Goal: Information Seeking & Learning: Find specific page/section

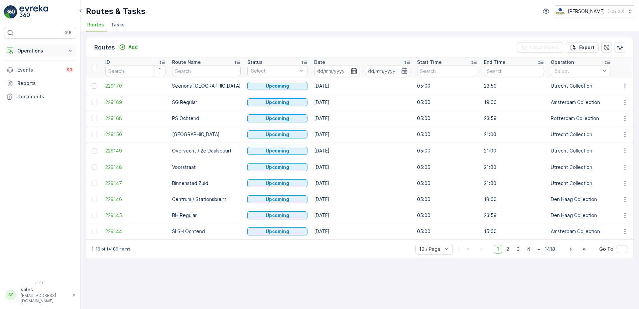
click at [40, 51] on p "Operations" at bounding box center [39, 50] width 45 height 7
click at [28, 63] on p "Insights" at bounding box center [25, 62] width 17 height 7
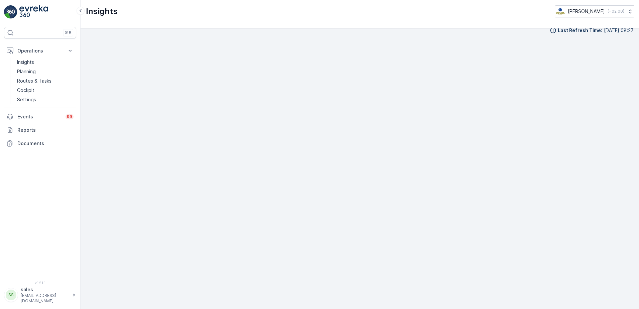
scroll to position [8, 0]
click at [29, 80] on p "Routes & Tasks" at bounding box center [34, 81] width 34 height 7
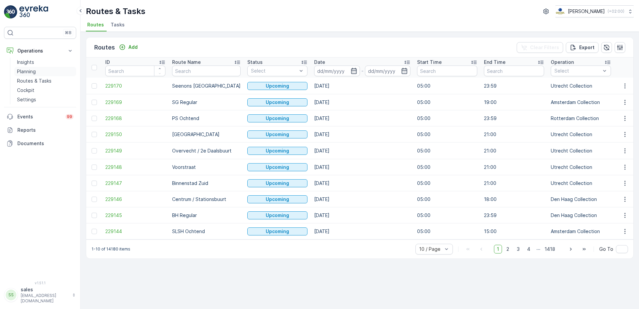
click at [31, 70] on p "Planning" at bounding box center [26, 71] width 19 height 7
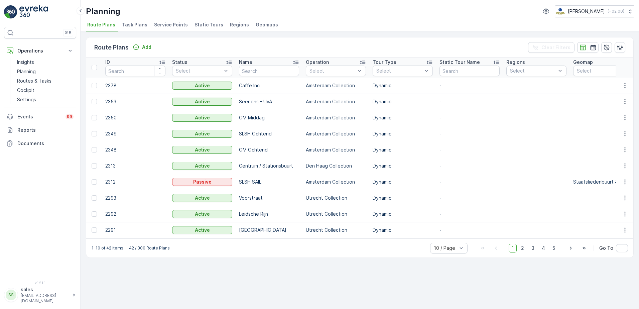
click at [156, 26] on span "Service Points" at bounding box center [171, 24] width 34 height 7
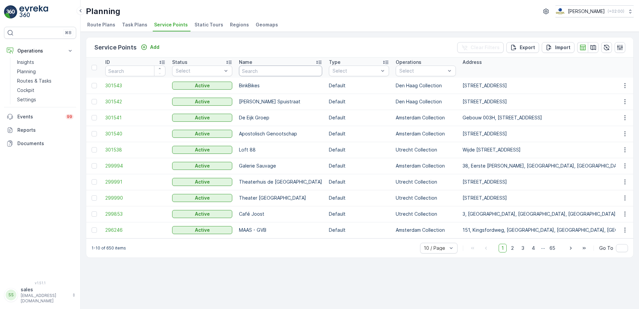
click at [264, 75] on input "text" at bounding box center [280, 71] width 83 height 11
type input "stoerwoud"
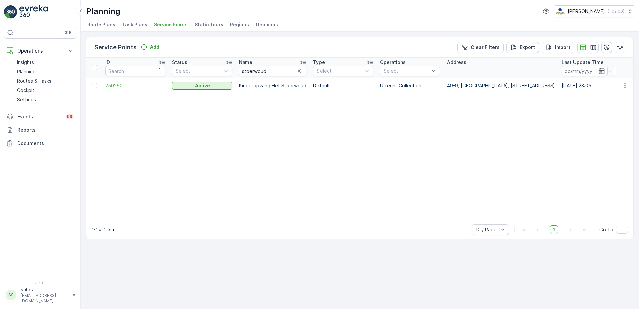
click at [111, 85] on span "250260" at bounding box center [135, 85] width 60 height 7
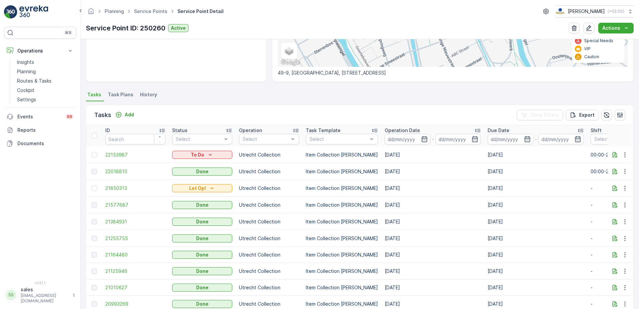
scroll to position [130, 0]
click at [121, 172] on span "22018810" at bounding box center [135, 171] width 60 height 7
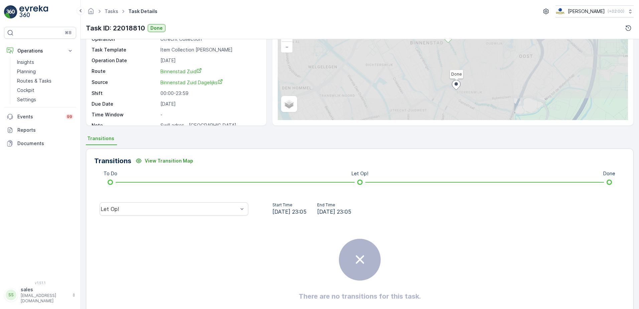
scroll to position [54, 0]
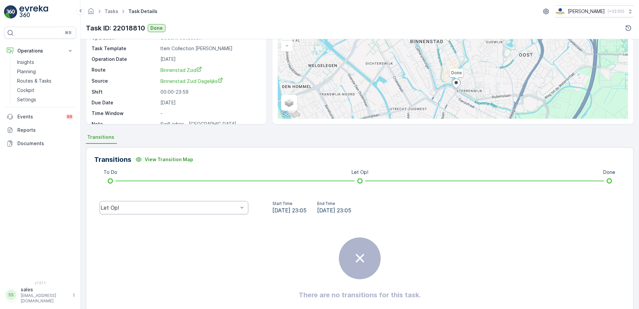
click at [218, 211] on div "Let Op!" at bounding box center [174, 207] width 149 height 13
click at [134, 155] on div "Done" at bounding box center [174, 157] width 141 height 6
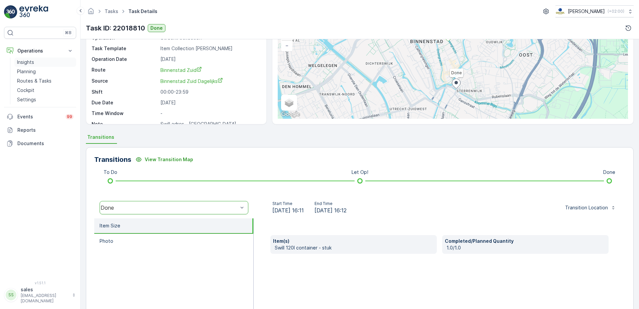
click at [25, 65] on p "Insights" at bounding box center [25, 62] width 17 height 7
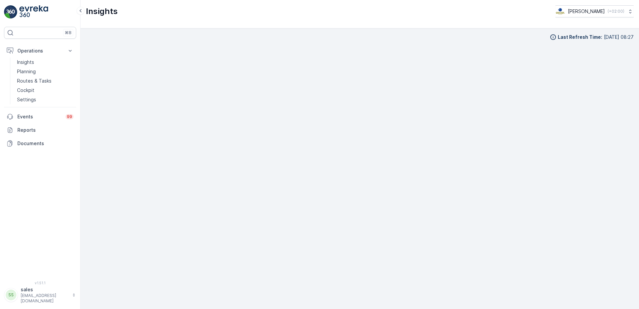
scroll to position [7, 0]
click at [30, 69] on p "Planning" at bounding box center [26, 71] width 19 height 7
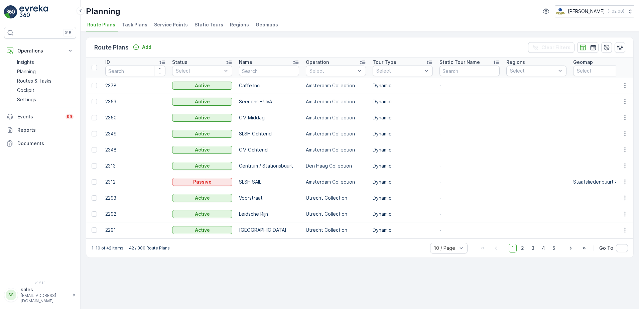
click at [162, 25] on span "Service Points" at bounding box center [171, 24] width 34 height 7
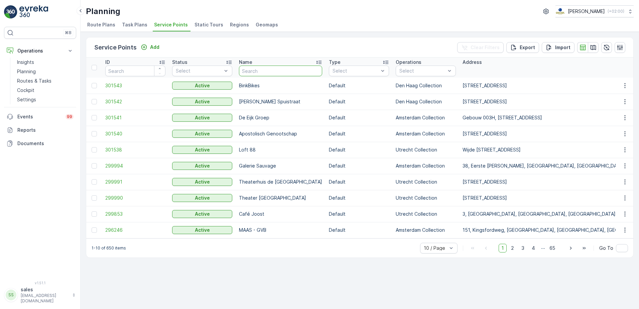
click at [271, 67] on input "text" at bounding box center [280, 71] width 83 height 11
click at [269, 72] on input "text" at bounding box center [280, 71] width 83 height 11
click at [117, 198] on span "299990" at bounding box center [135, 198] width 60 height 7
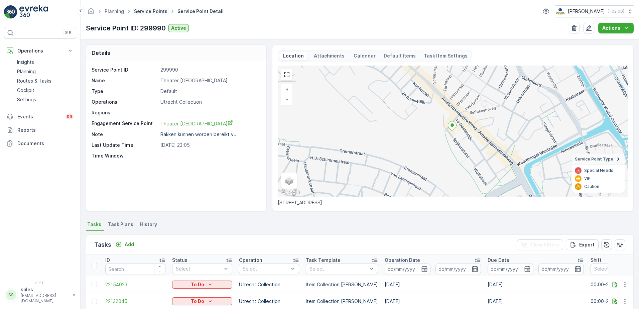
click at [143, 11] on link "Service Points" at bounding box center [150, 11] width 33 height 6
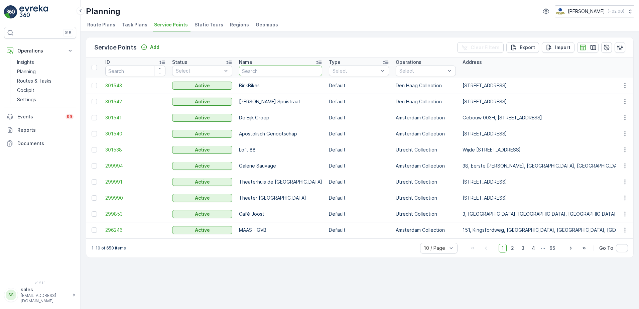
click at [253, 71] on input "text" at bounding box center [280, 71] width 83 height 11
type input "30"
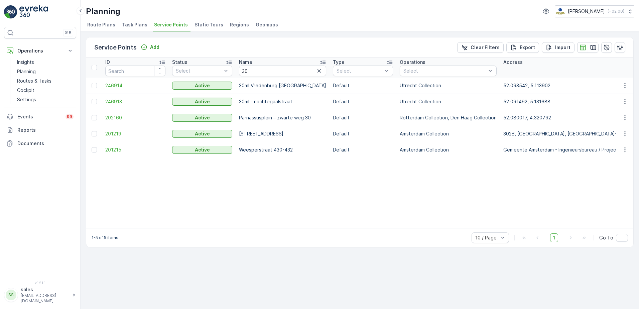
click at [111, 105] on span "246913" at bounding box center [135, 101] width 60 height 7
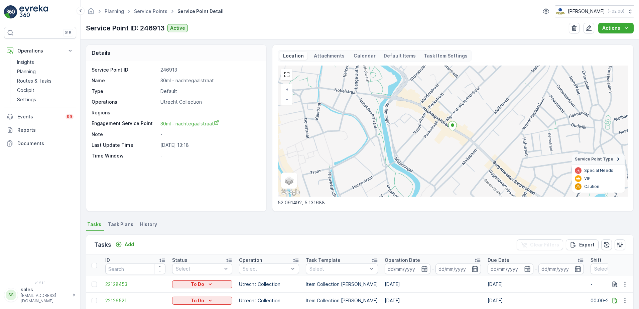
click at [166, 135] on p "-" at bounding box center [209, 134] width 99 height 7
click at [331, 54] on p "Attachments" at bounding box center [329, 55] width 33 height 7
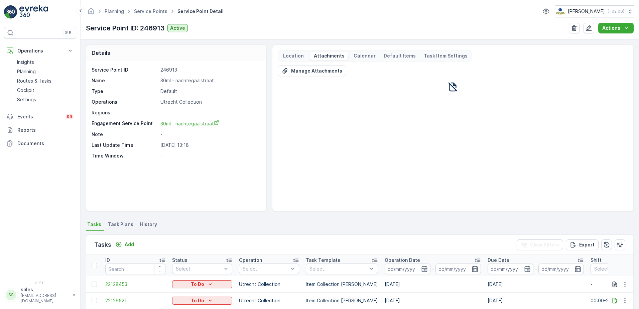
click at [358, 56] on p "Calendar" at bounding box center [365, 55] width 22 height 7
click at [289, 58] on p "Location" at bounding box center [293, 55] width 23 height 7
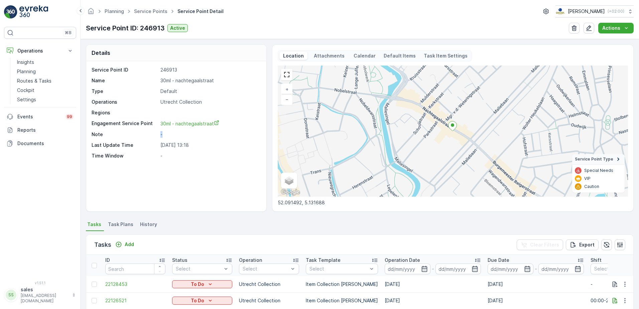
click at [163, 135] on p "-" at bounding box center [209, 134] width 99 height 7
drag, startPoint x: 163, startPoint y: 135, endPoint x: 166, endPoint y: 156, distance: 21.3
click at [166, 156] on p "-" at bounding box center [209, 155] width 99 height 7
click at [590, 27] on icon "button" at bounding box center [589, 28] width 6 height 6
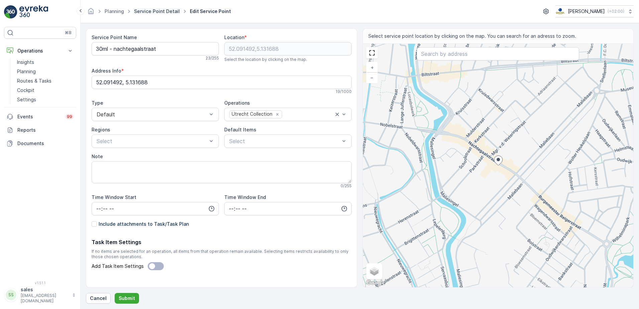
click at [139, 13] on link "Service Point Detail" at bounding box center [157, 11] width 46 height 6
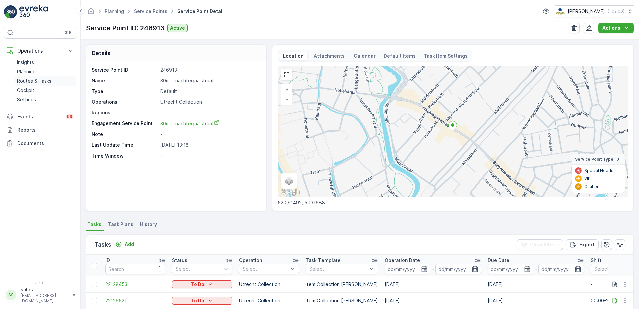
click at [33, 80] on p "Routes & Tasks" at bounding box center [34, 81] width 34 height 7
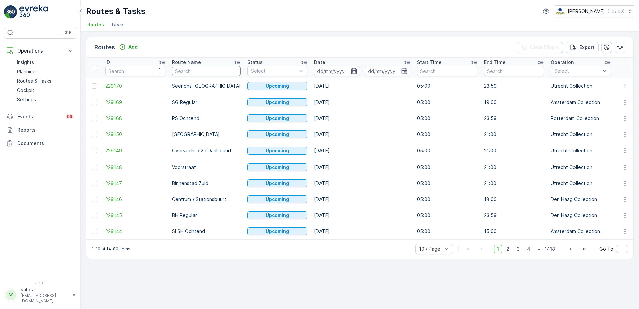
click at [221, 74] on input "text" at bounding box center [206, 71] width 69 height 11
type input "buiten"
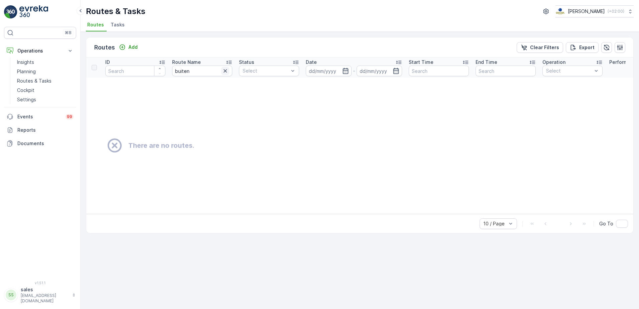
click at [226, 72] on icon "button" at bounding box center [225, 71] width 7 height 7
click at [197, 69] on input "text" at bounding box center [202, 71] width 60 height 11
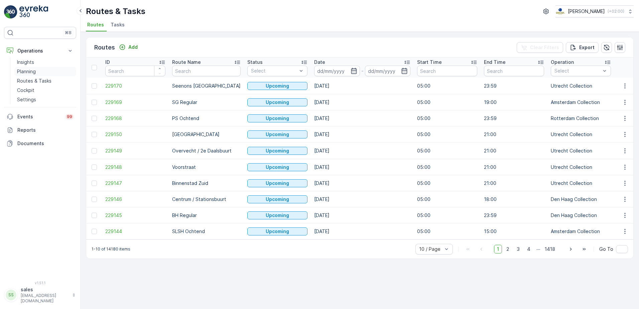
click at [24, 71] on p "Planning" at bounding box center [26, 71] width 19 height 7
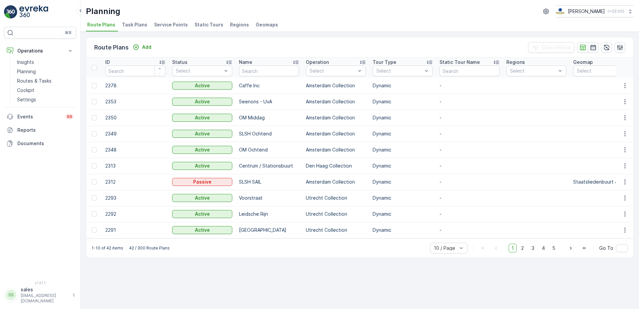
click at [168, 26] on span "Service Points" at bounding box center [171, 24] width 34 height 7
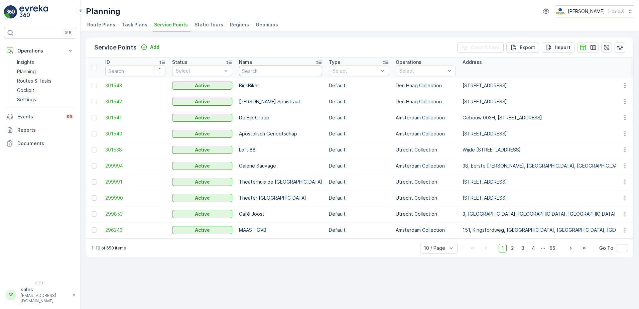
click at [272, 71] on input "text" at bounding box center [280, 71] width 83 height 11
type input "30"
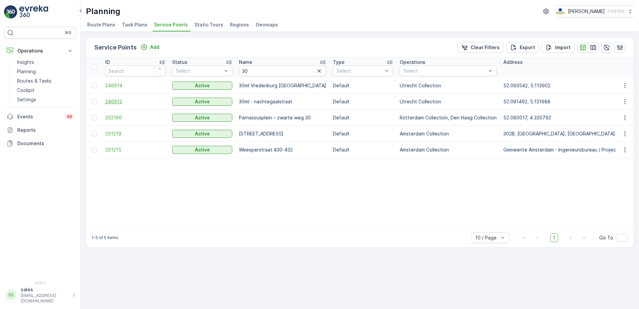
click at [107, 102] on span "246913" at bounding box center [135, 101] width 60 height 7
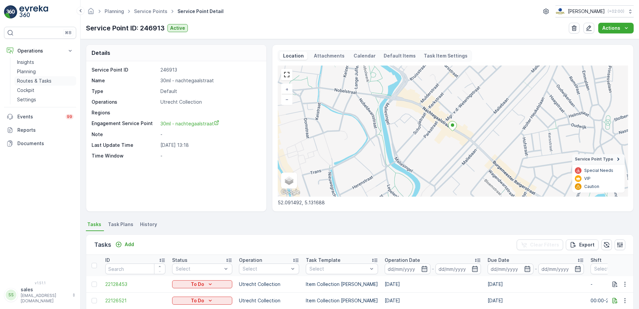
click at [27, 79] on p "Routes & Tasks" at bounding box center [34, 81] width 34 height 7
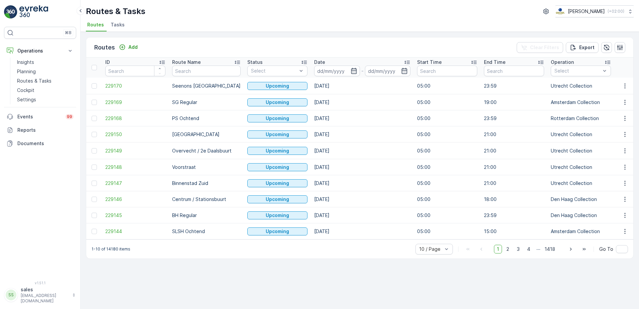
click at [123, 22] on span "Tasks" at bounding box center [118, 24] width 14 height 7
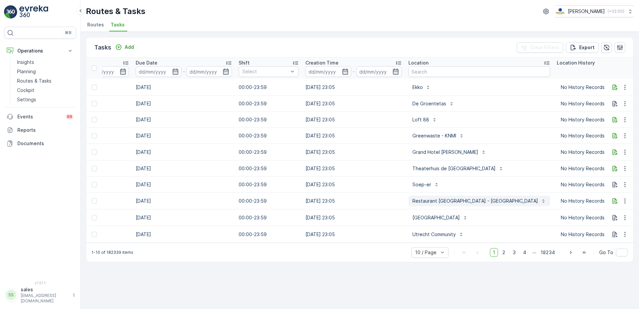
scroll to position [0, 355]
click at [426, 70] on input "text" at bounding box center [477, 71] width 142 height 11
type input "30"
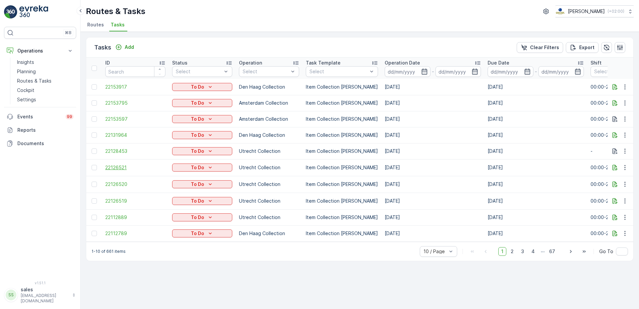
click at [116, 166] on span "22126521" at bounding box center [135, 167] width 60 height 7
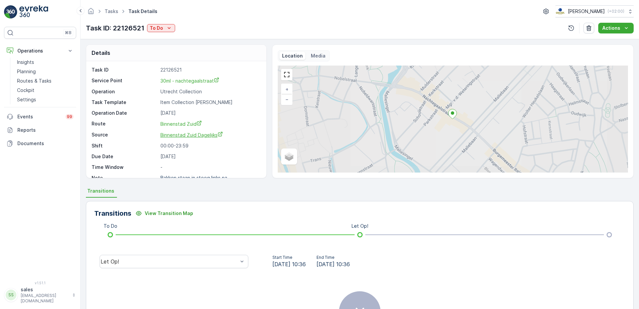
scroll to position [9, 0]
